Goal: Information Seeking & Learning: Learn about a topic

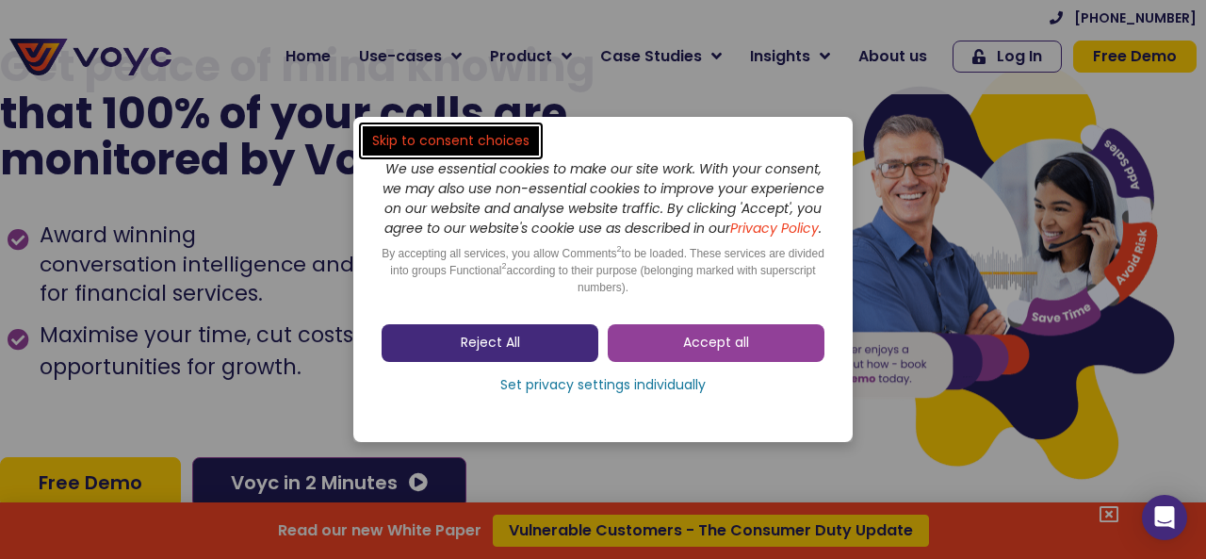
click at [472, 351] on span "Reject All" at bounding box center [490, 343] width 59 height 19
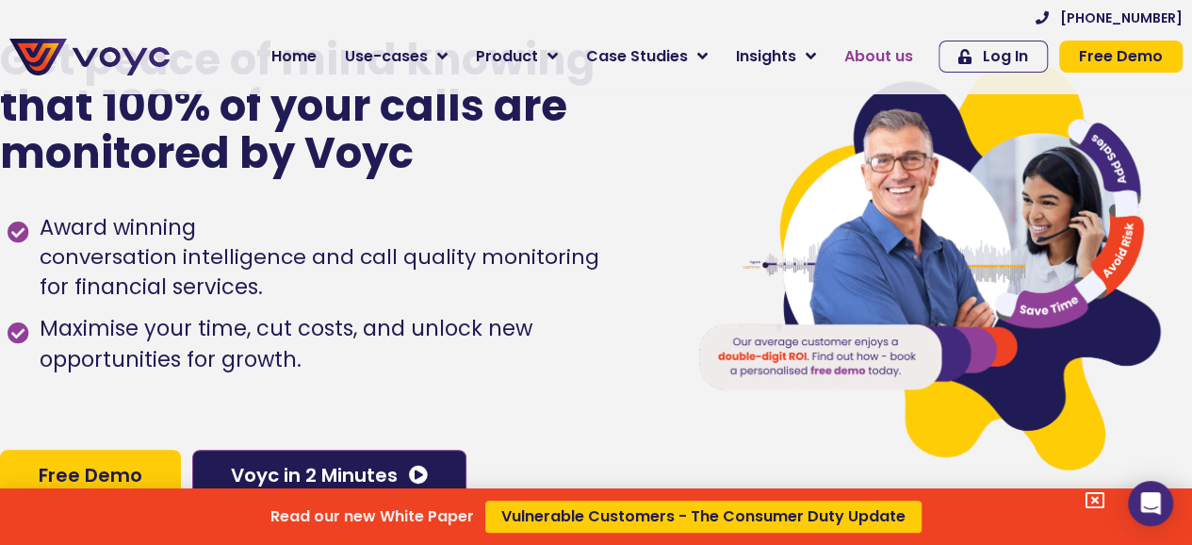
click at [892, 59] on div "Read our new White Paper Vulnerable Customers - The Consumer Duty Update" at bounding box center [596, 272] width 1192 height 545
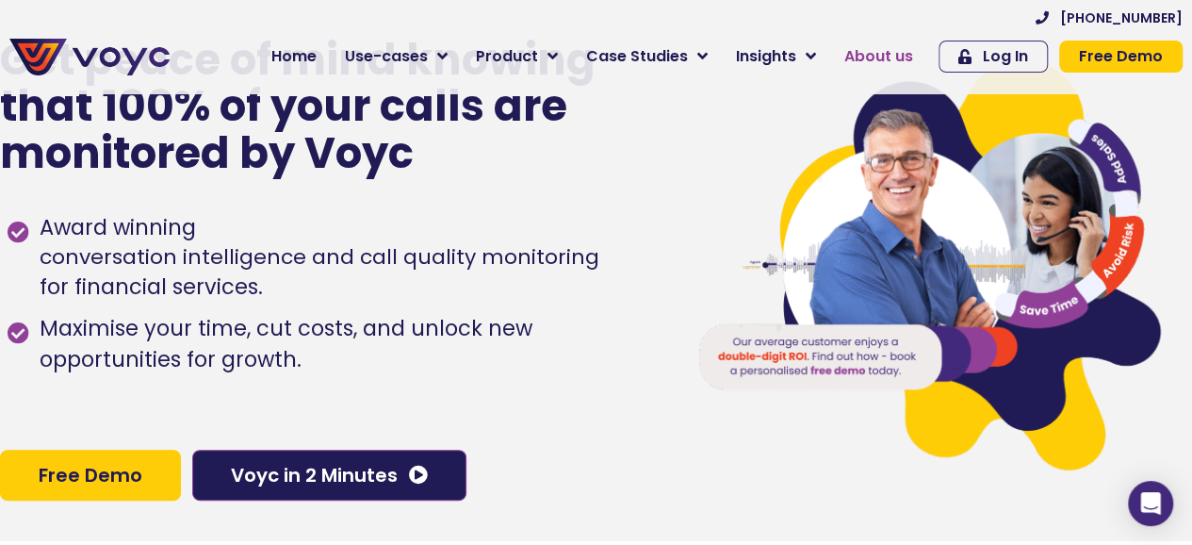
click at [894, 60] on span "About us" at bounding box center [878, 56] width 69 height 23
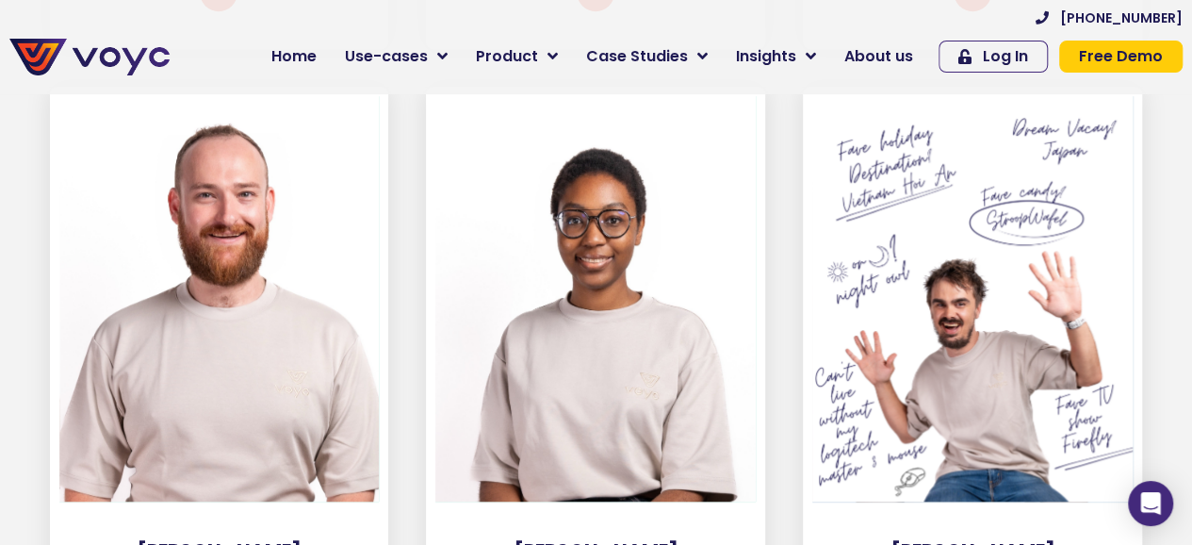
scroll to position [4165, 0]
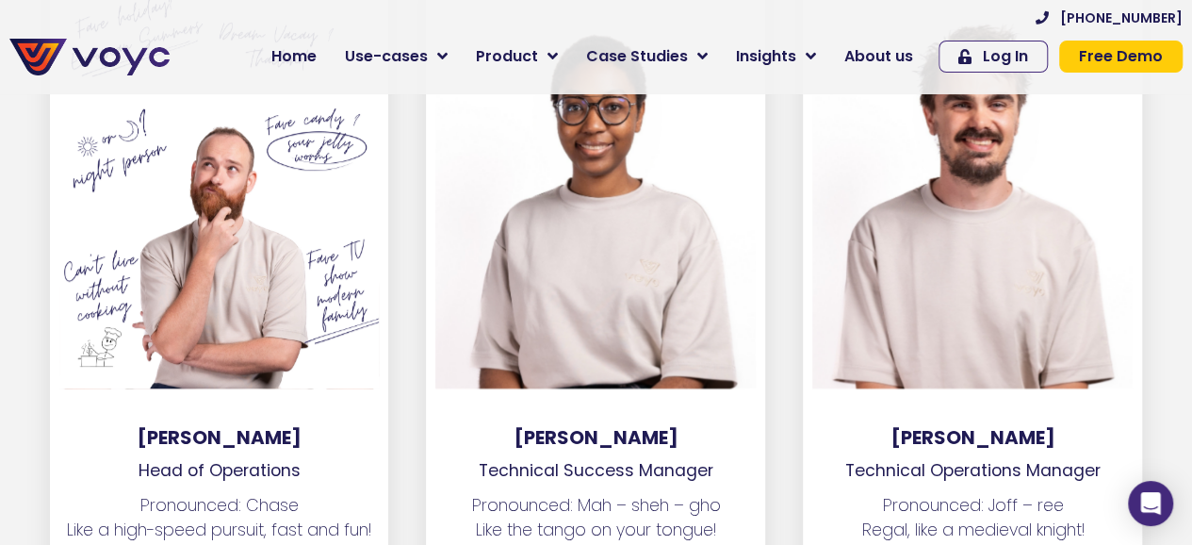
click at [264, 310] on div at bounding box center [219, 185] width 320 height 405
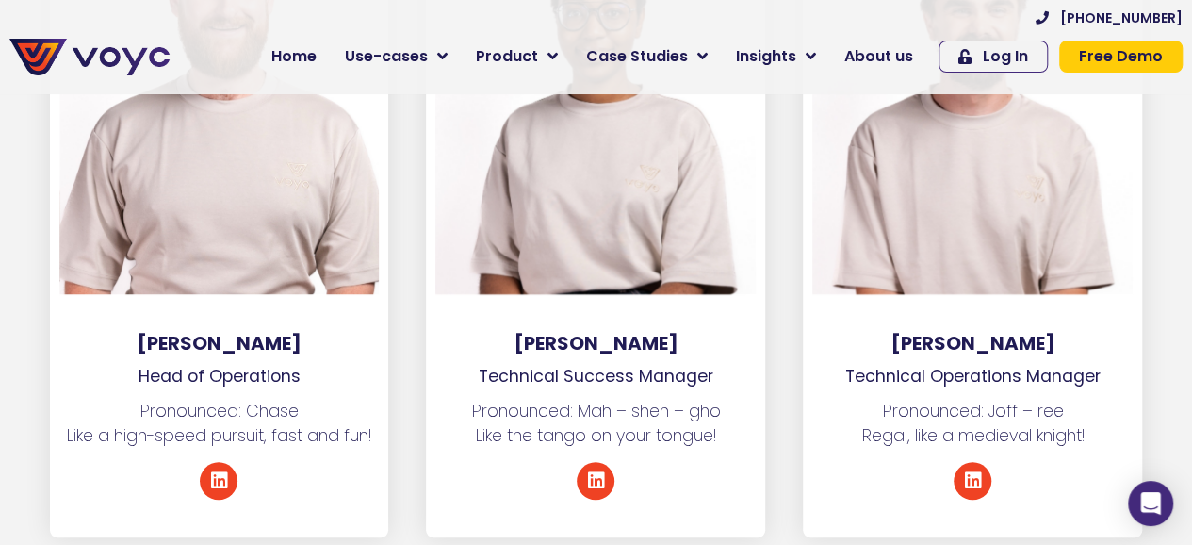
scroll to position [3977, 0]
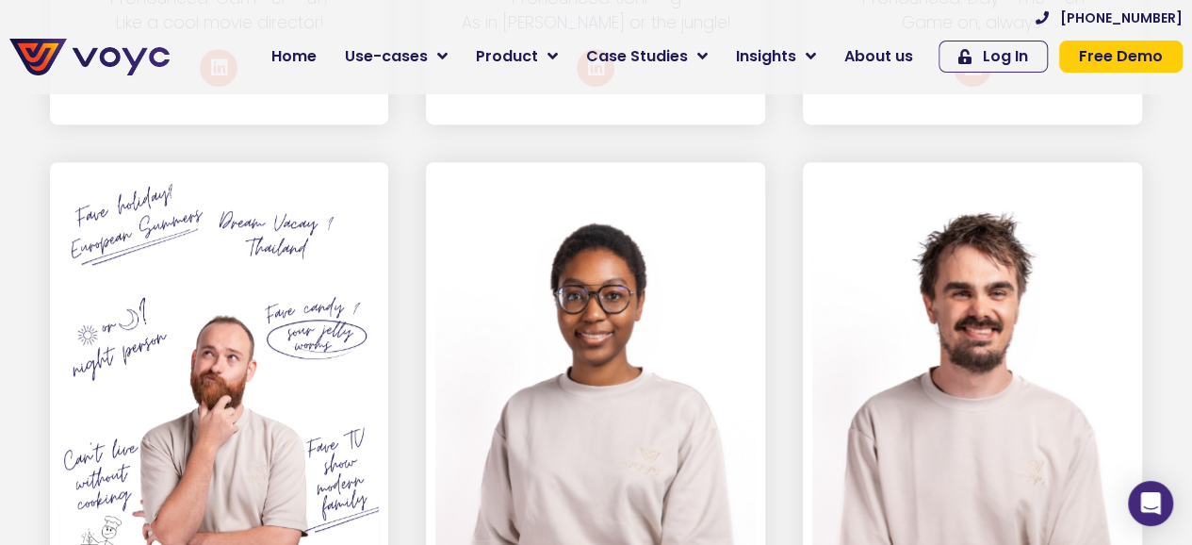
click at [205, 350] on div at bounding box center [219, 374] width 320 height 405
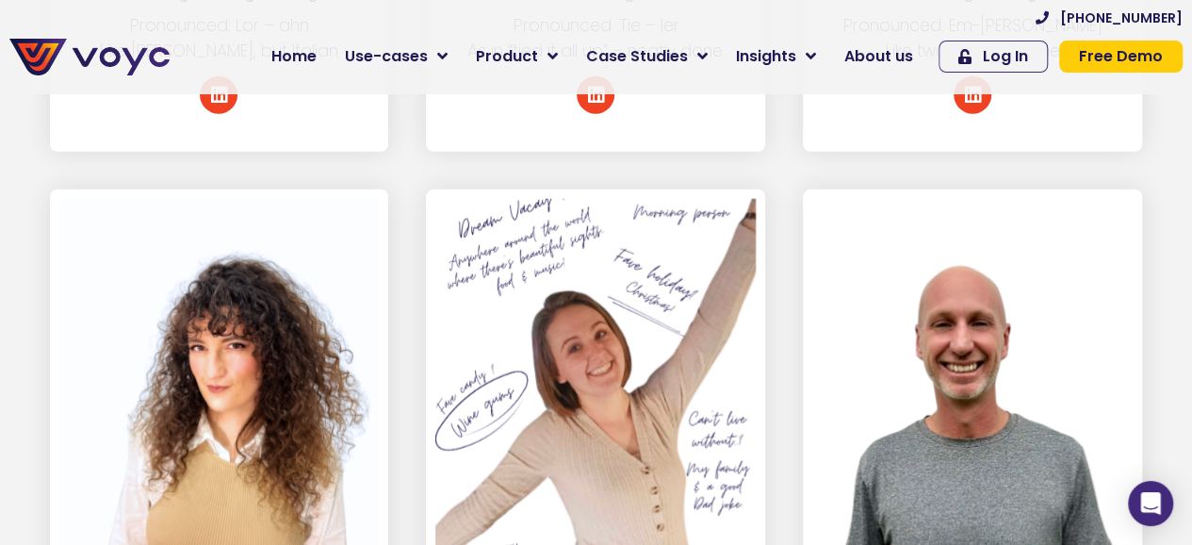
scroll to position [9537, 0]
